Goal: Information Seeking & Learning: Learn about a topic

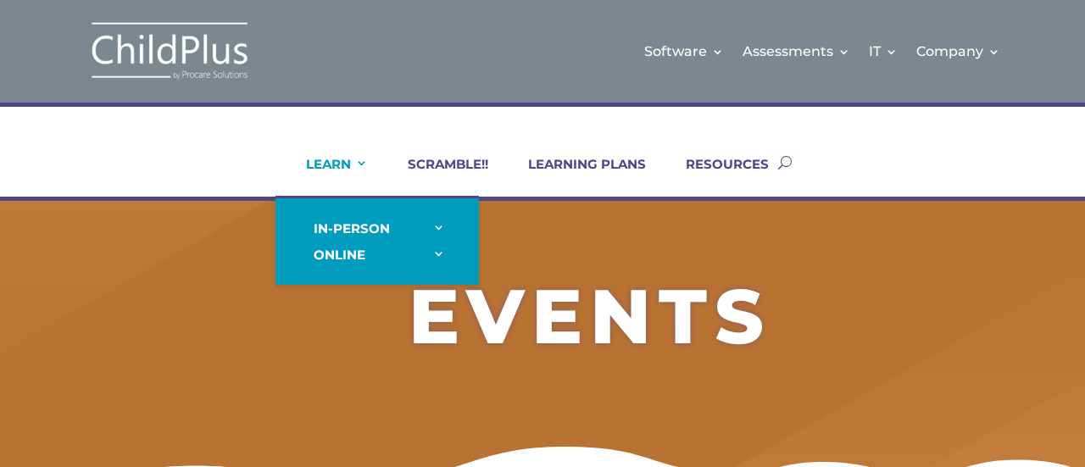
click at [359, 157] on link "LEARN" at bounding box center [326, 176] width 83 height 41
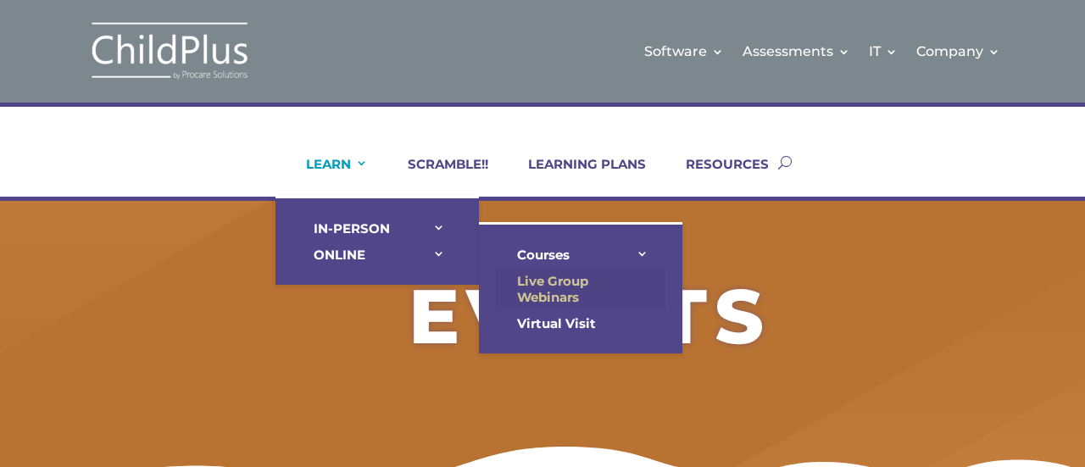
click at [561, 287] on link "Live Group Webinars" at bounding box center [581, 289] width 170 height 42
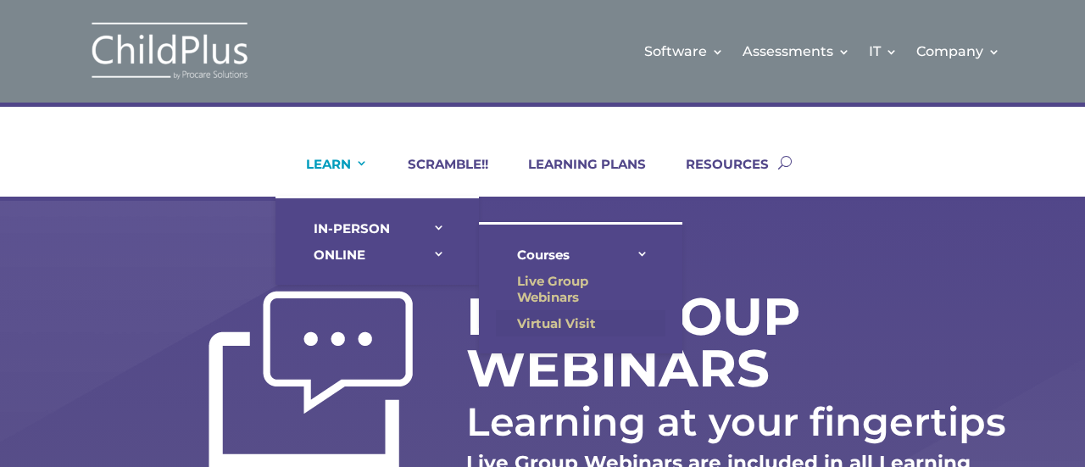
click at [552, 313] on link "Virtual Visit" at bounding box center [581, 323] width 170 height 26
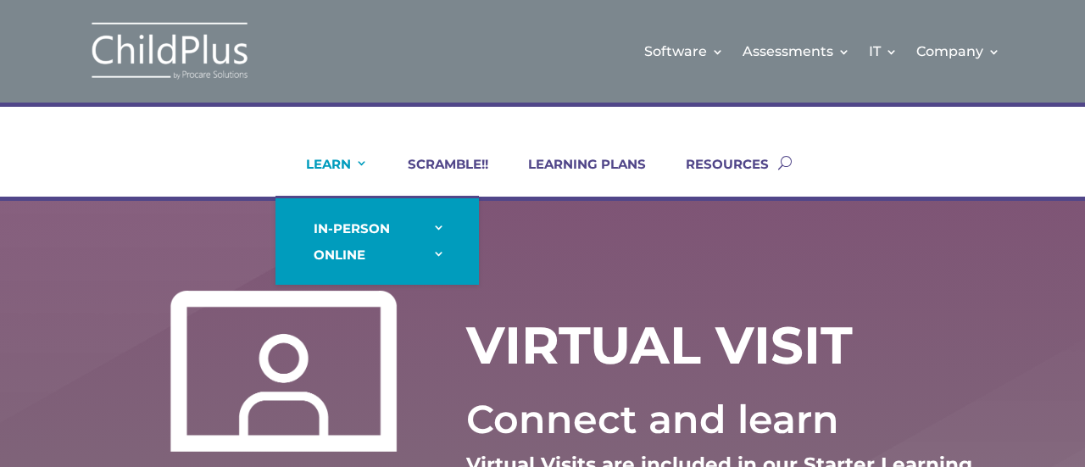
click at [359, 166] on link "LEARN" at bounding box center [326, 176] width 83 height 41
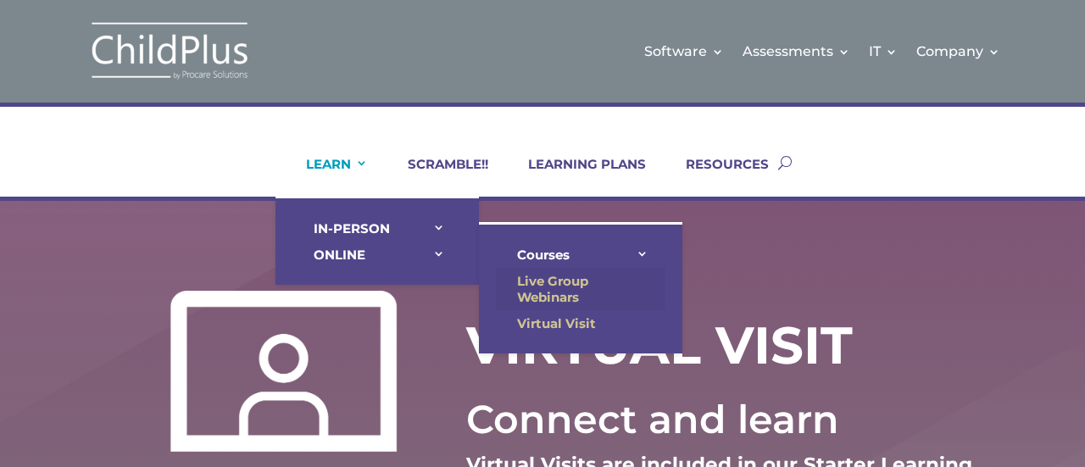
click at [530, 281] on link "Live Group Webinars" at bounding box center [581, 289] width 170 height 42
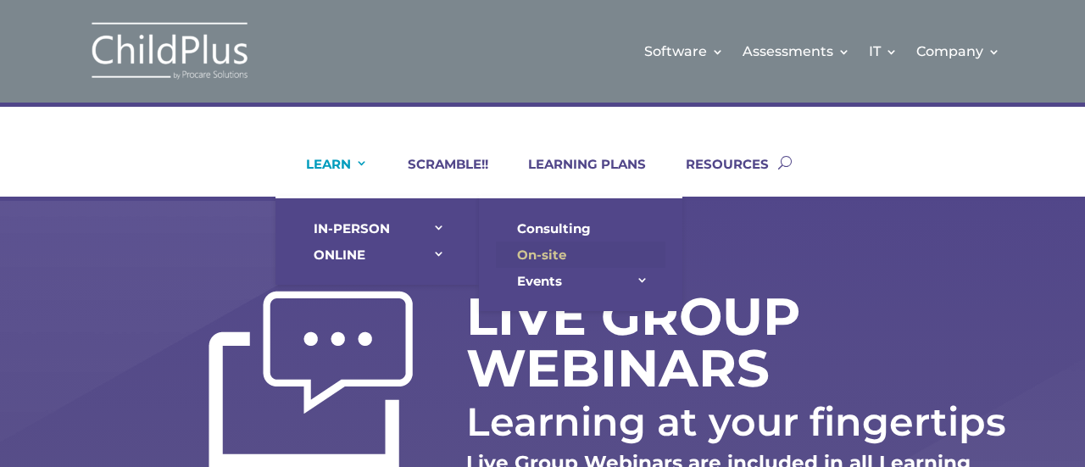
click at [529, 248] on link "On-site" at bounding box center [581, 255] width 170 height 26
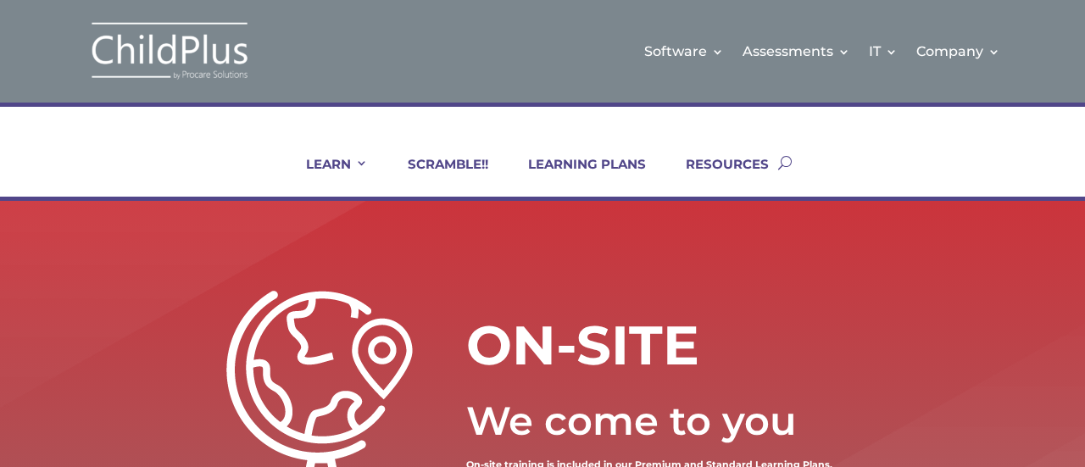
click at [900, 287] on div "ON-SITE We come to you On-site training is included in our Premium and Standard…" at bounding box center [542, 398] width 977 height 259
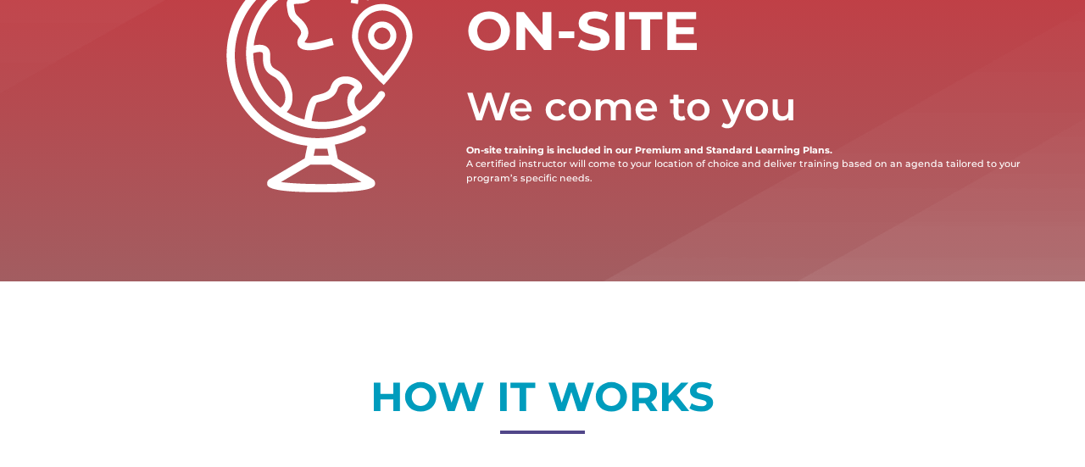
scroll to position [431, 0]
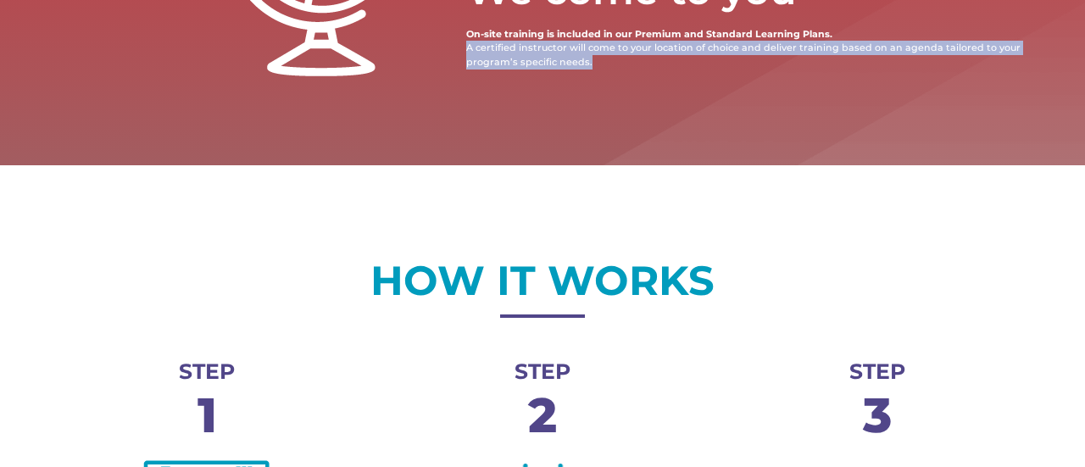
drag, startPoint x: 604, startPoint y: 66, endPoint x: 454, endPoint y: 51, distance: 150.8
copy span "A certified instructor will come to your location of choice and deliver trainin…"
